Goal: Task Accomplishment & Management: Manage account settings

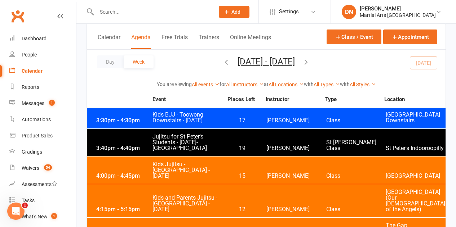
scroll to position [87, 0]
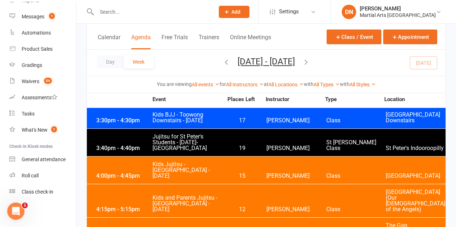
click at [138, 65] on button "Week" at bounding box center [139, 61] width 30 height 13
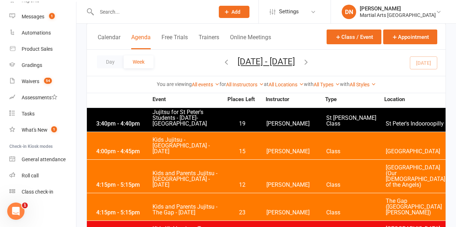
scroll to position [1476, 0]
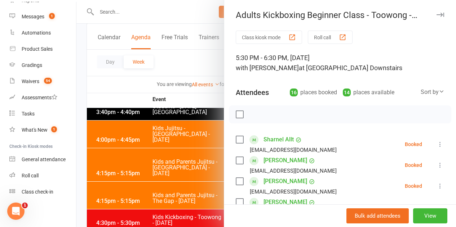
click at [236, 115] on label at bounding box center [239, 114] width 7 height 7
click at [266, 114] on icon "button" at bounding box center [270, 115] width 8 height 8
click at [239, 116] on div at bounding box center [340, 115] width 222 height 18
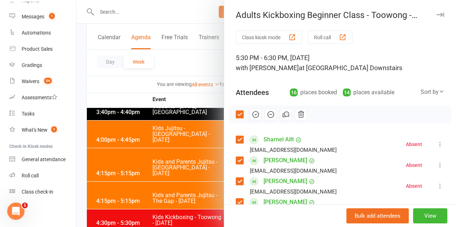
click at [236, 113] on label at bounding box center [239, 114] width 7 height 7
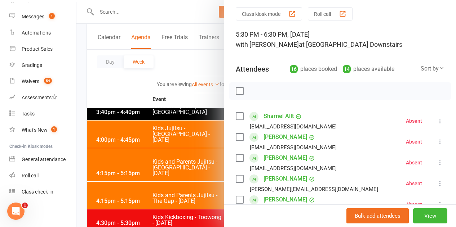
scroll to position [36, 0]
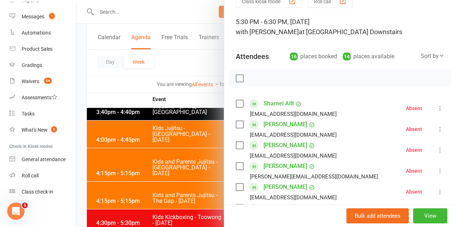
click at [236, 124] on label at bounding box center [239, 124] width 7 height 7
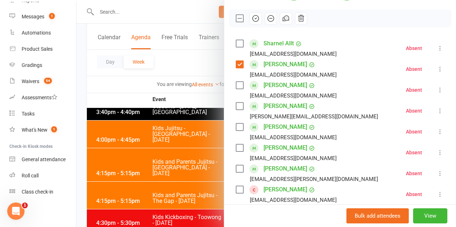
scroll to position [108, 0]
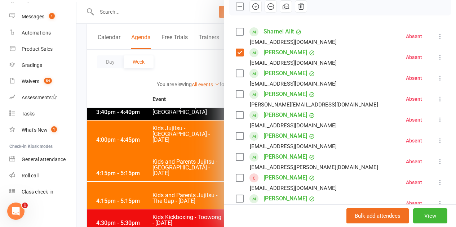
click at [236, 138] on label at bounding box center [239, 136] width 7 height 7
click at [236, 159] on label at bounding box center [239, 156] width 7 height 7
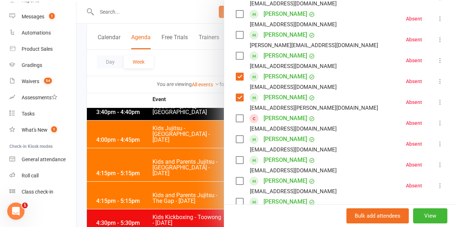
scroll to position [180, 0]
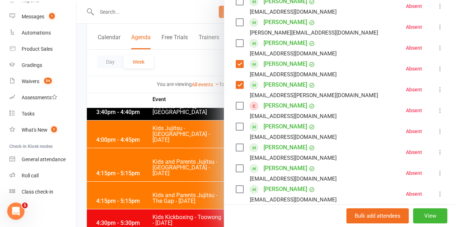
click at [236, 167] on label at bounding box center [239, 168] width 7 height 7
click at [236, 190] on label at bounding box center [239, 189] width 7 height 7
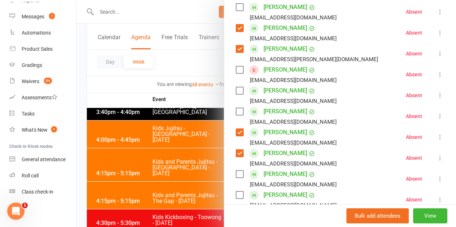
scroll to position [252, 0]
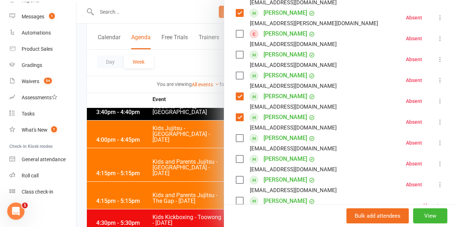
click at [236, 162] on label at bounding box center [239, 159] width 7 height 7
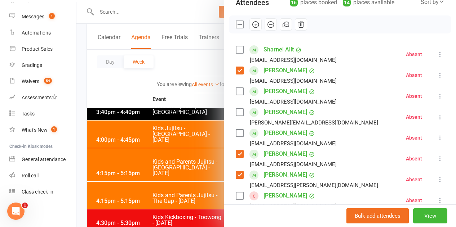
scroll to position [72, 0]
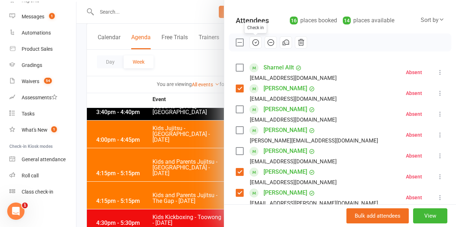
drag, startPoint x: 248, startPoint y: 41, endPoint x: 261, endPoint y: 28, distance: 18.4
click at [252, 41] on icon "button" at bounding box center [255, 43] width 6 height 6
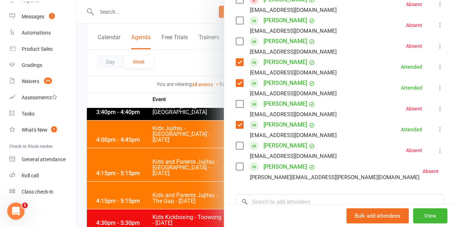
scroll to position [288, 0]
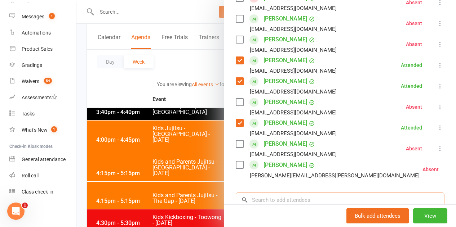
click at [310, 202] on input "search" at bounding box center [340, 200] width 208 height 15
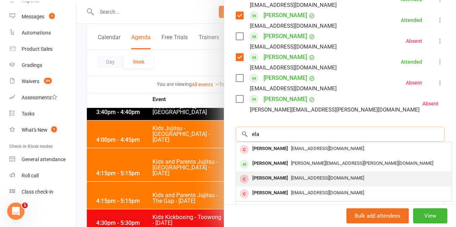
scroll to position [360, 0]
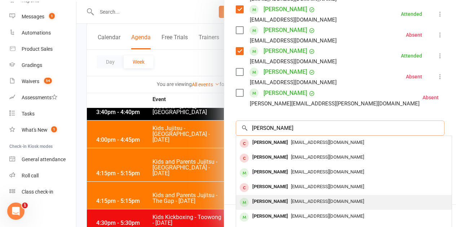
type input "[PERSON_NAME]"
click at [278, 200] on div "[PERSON_NAME]" at bounding box center [269, 202] width 41 height 10
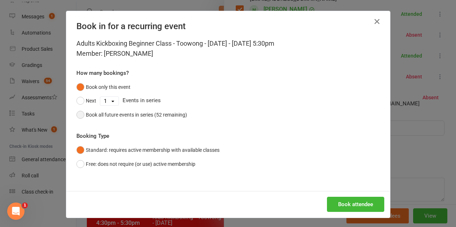
click at [86, 115] on div "Book all future events in series (52 remaining)" at bounding box center [136, 115] width 101 height 8
click at [337, 205] on button "Book attendee" at bounding box center [355, 204] width 57 height 15
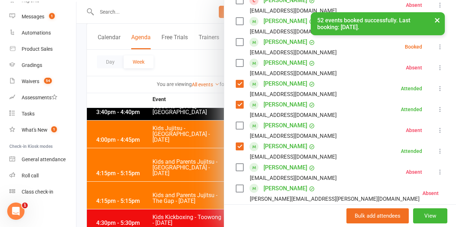
scroll to position [273, 0]
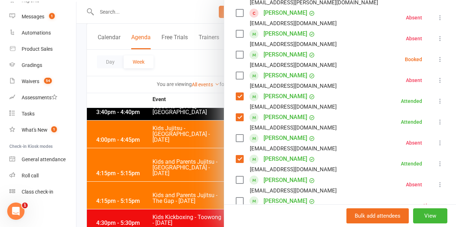
click at [236, 57] on label at bounding box center [239, 54] width 7 height 7
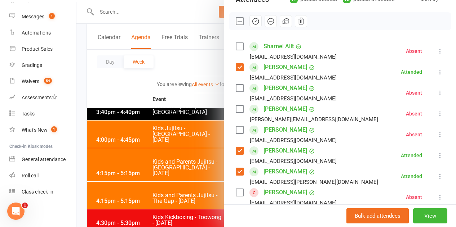
scroll to position [93, 0]
click at [252, 22] on icon "button" at bounding box center [255, 22] width 6 height 6
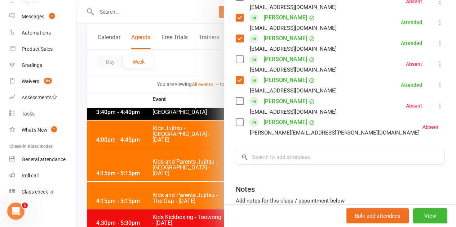
scroll to position [360, 0]
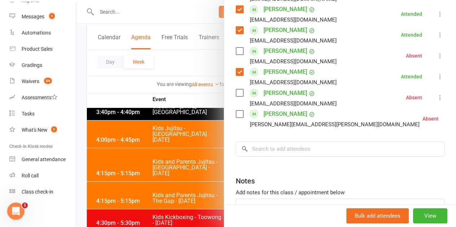
click at [162, 70] on div at bounding box center [265, 113] width 379 height 227
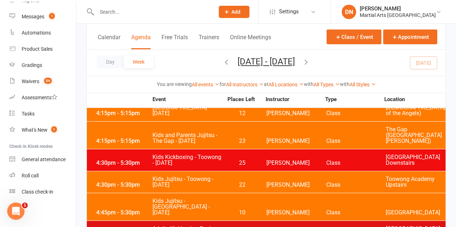
scroll to position [1548, 0]
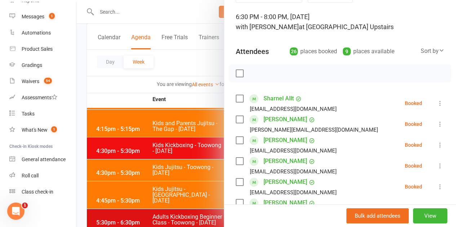
scroll to position [36, 0]
